Goal: Go to known website: Access a specific website the user already knows

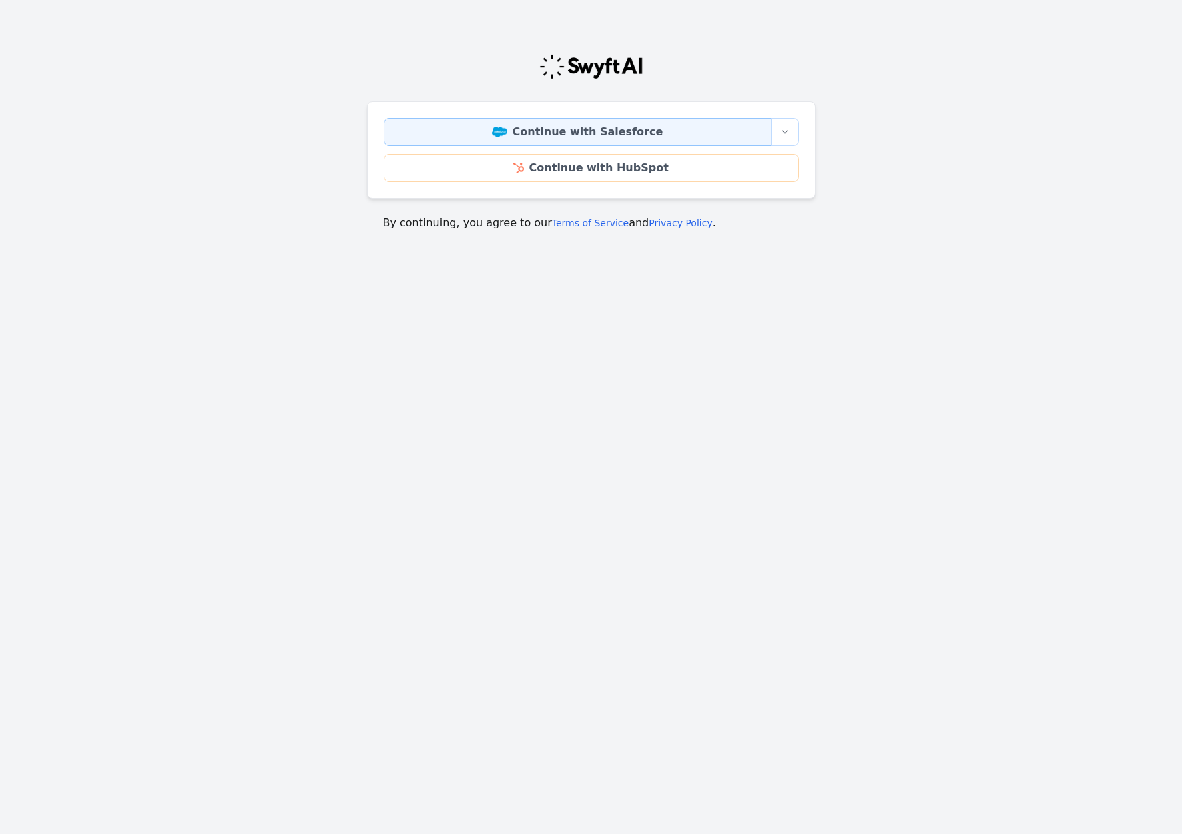
click at [634, 135] on link "Continue with Salesforce" at bounding box center [578, 132] width 388 height 28
click at [601, 138] on link "Continue with Salesforce" at bounding box center [578, 132] width 388 height 28
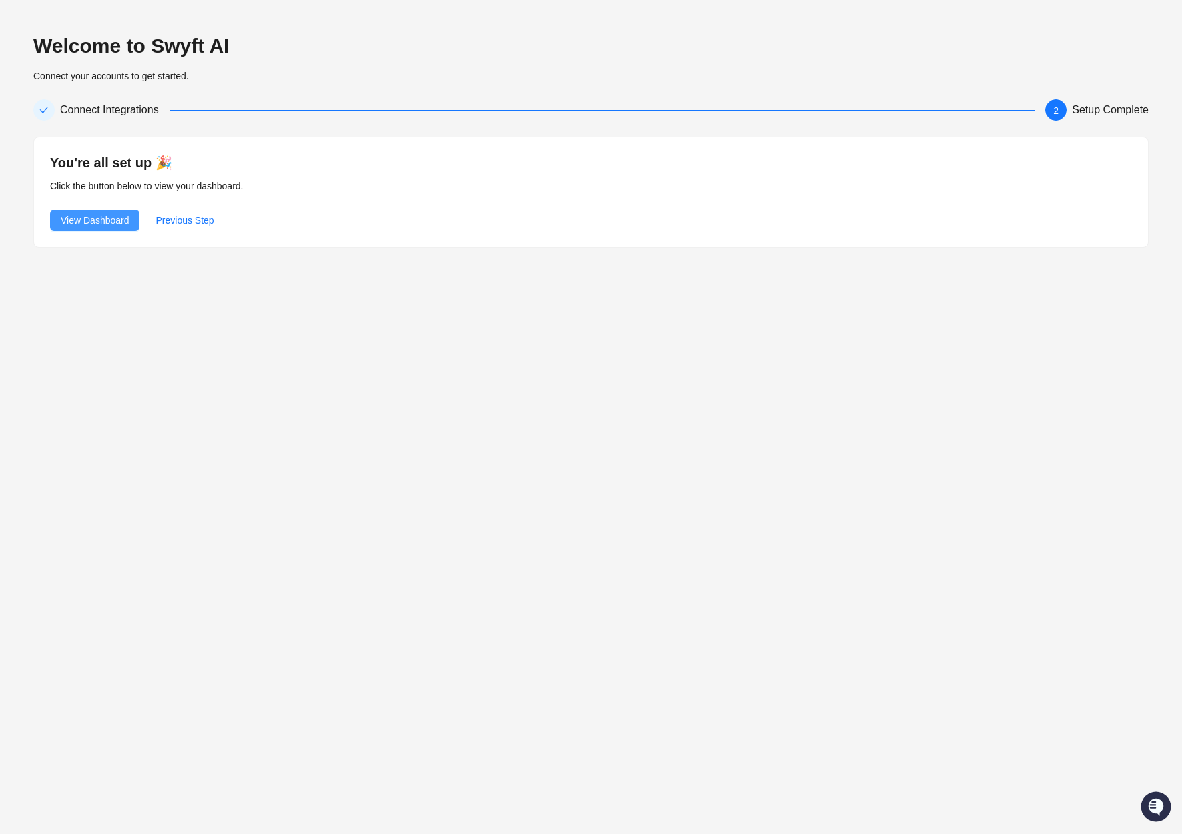
click at [123, 219] on span "View Dashboard" at bounding box center [95, 220] width 68 height 15
